Goal: Obtain resource: Obtain resource

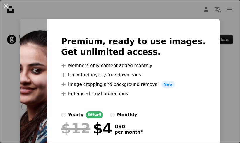
click at [220, 65] on div "An X shape Premium, ready to use images. Get unlimited access. A plus sign Memb…" at bounding box center [120, 71] width 240 height 143
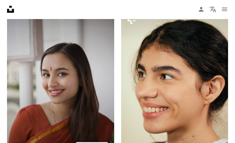
scroll to position [847, 0]
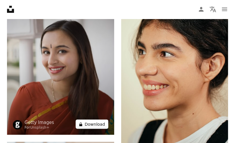
click at [91, 119] on button "A lock Download" at bounding box center [92, 123] width 33 height 9
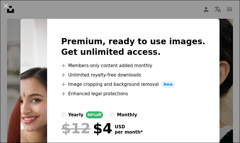
click at [47, 50] on img at bounding box center [33, 103] width 27 height 168
click at [47, 51] on img at bounding box center [33, 103] width 27 height 168
click at [217, 50] on div "An X shape Premium, ready to use images. Get unlimited access. A plus sign Memb…" at bounding box center [120, 71] width 240 height 143
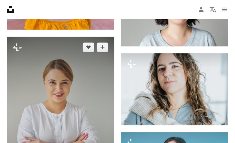
scroll to position [2571, 0]
